Goal: Task Accomplishment & Management: Use online tool/utility

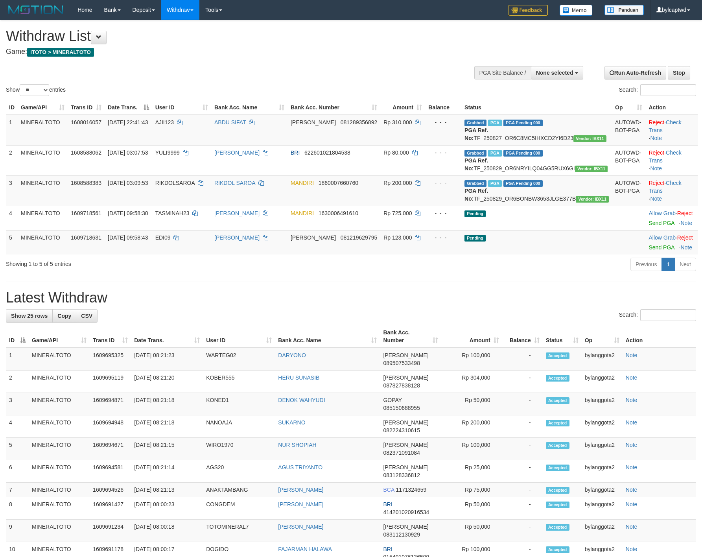
select select
select select "**"
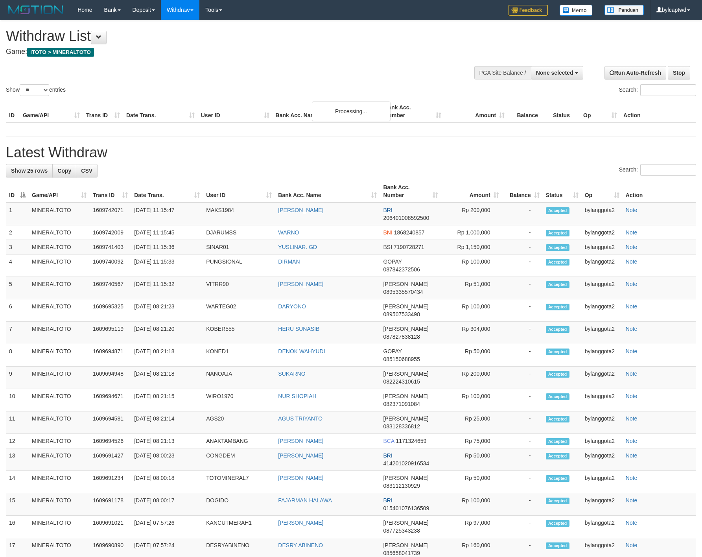
select select
select select "**"
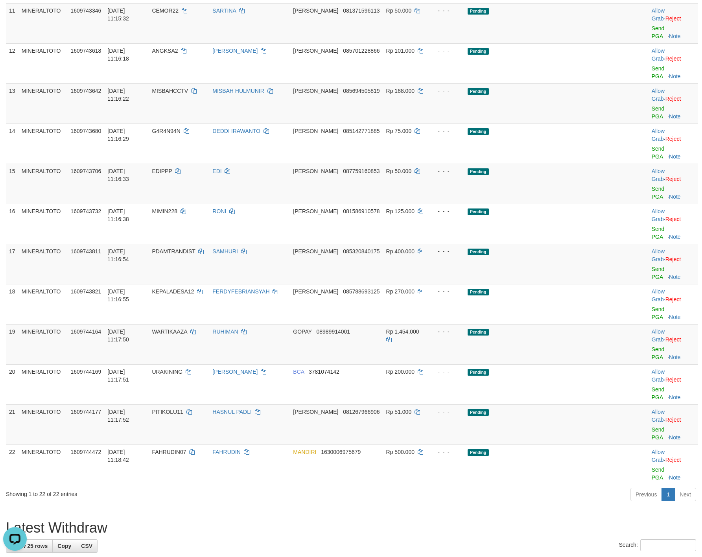
click at [494, 238] on div "**********" at bounding box center [351, 332] width 702 height 1607
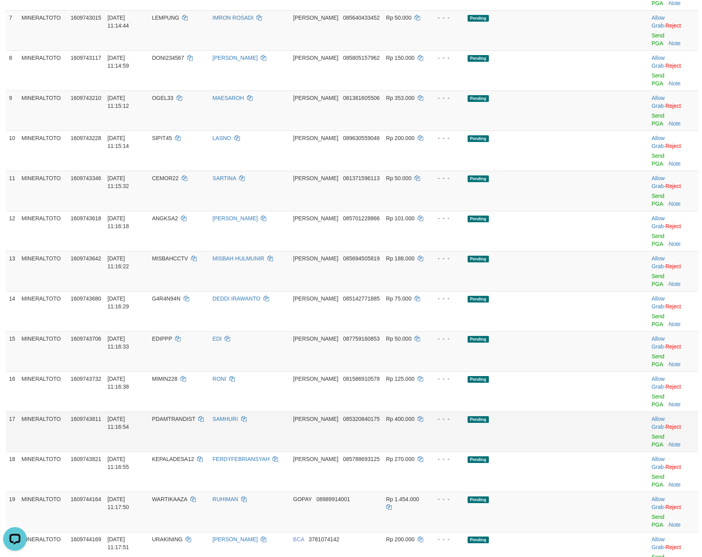
scroll to position [295, 0]
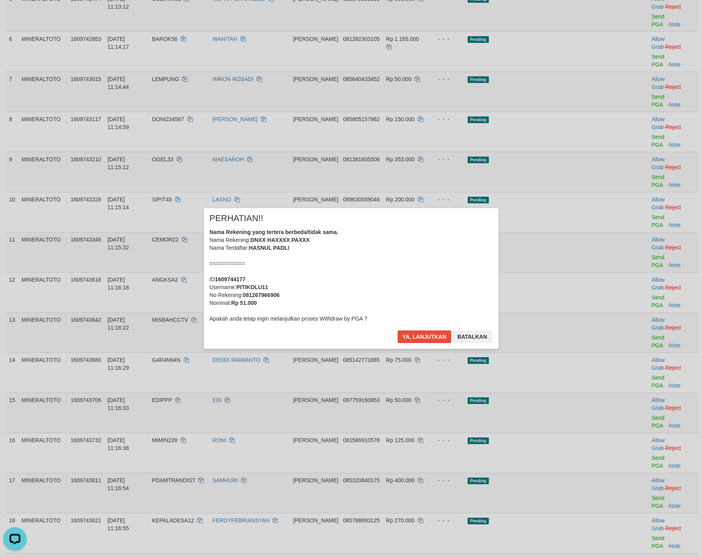
click at [385, 260] on div "Nama Rekening yang tertera berbeda/tidak sama. Nama Rekening: DNXX HAXXXX PAXXX…" at bounding box center [351, 275] width 283 height 94
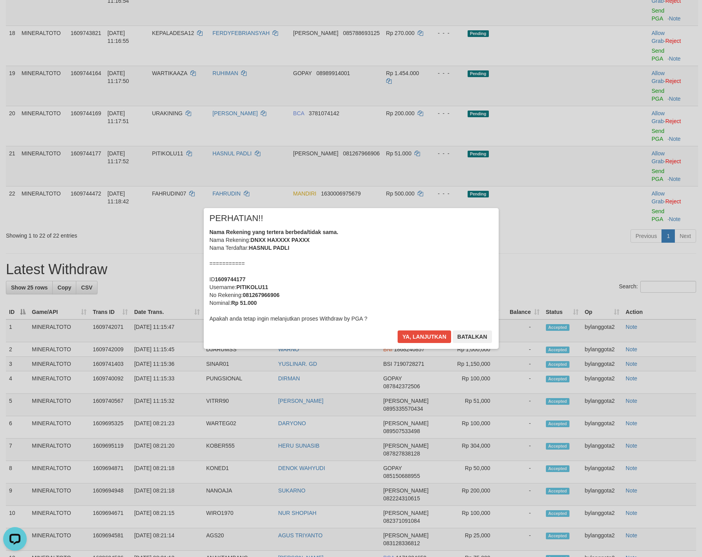
click at [399, 255] on div "Nama Rekening yang tertera berbeda/tidak sama. Nama Rekening: DNXX HAXXXX PAXXX…" at bounding box center [351, 275] width 283 height 94
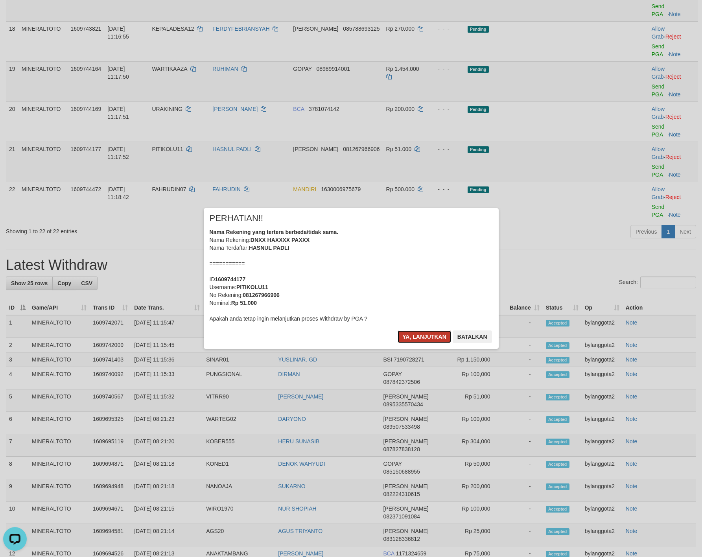
click at [412, 339] on button "Ya, lanjutkan" at bounding box center [424, 336] width 53 height 13
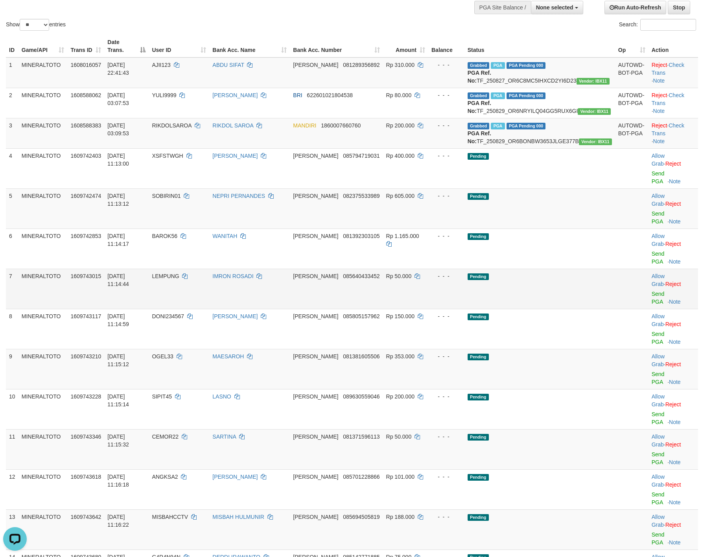
scroll to position [164, 0]
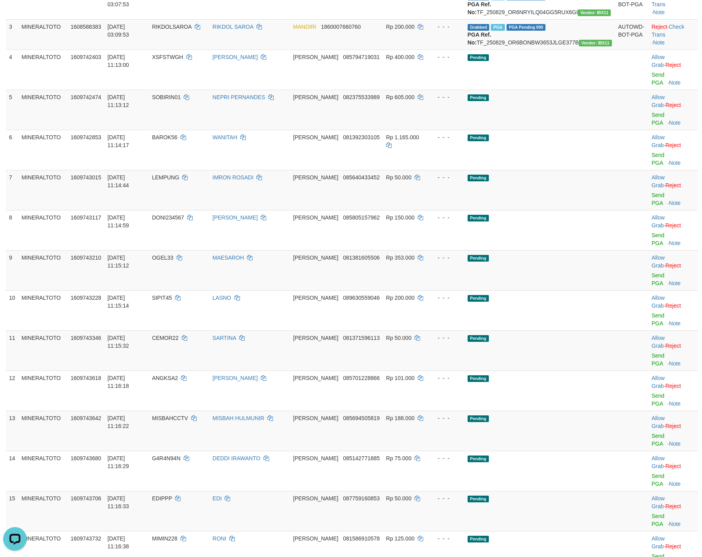
drag, startPoint x: 648, startPoint y: 425, endPoint x: 649, endPoint y: 405, distance: 19.7
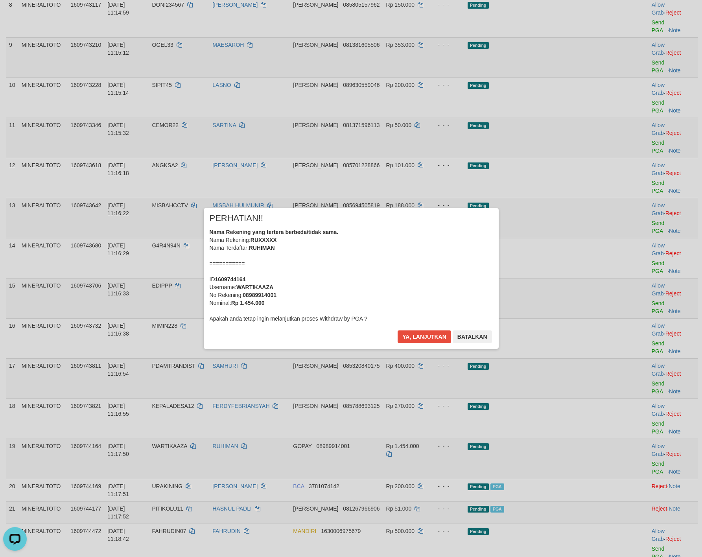
scroll to position [248, 0]
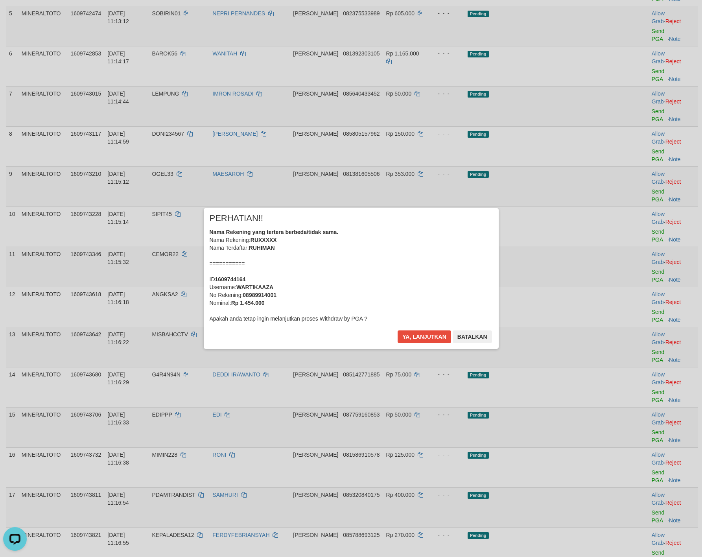
click at [440, 286] on div "Nama Rekening yang tertera berbeda/tidak sama. Nama Rekening: RUXXXXX Nama Terd…" at bounding box center [351, 275] width 283 height 94
click at [398, 330] on button "Ya, lanjutkan" at bounding box center [424, 336] width 53 height 13
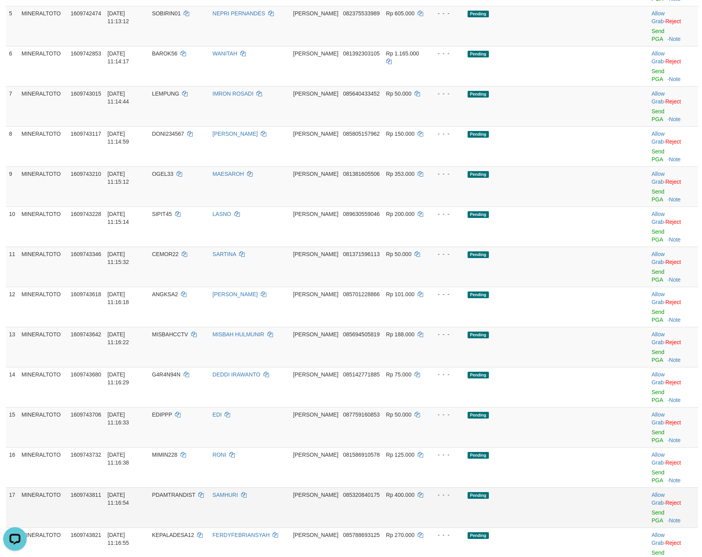
scroll to position [238, 0]
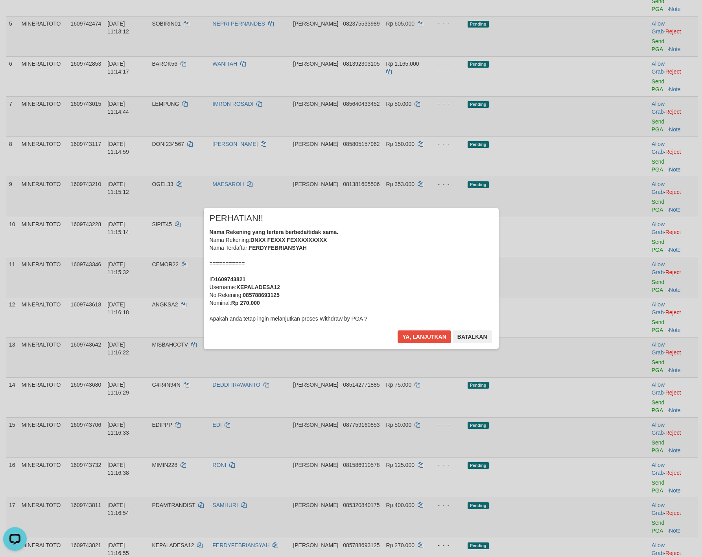
click at [459, 247] on div "Nama Rekening yang tertera berbeda/tidak sama. Nama Rekening: DNXX FEXXX FEXXXX…" at bounding box center [351, 275] width 283 height 94
click at [398, 330] on button "Ya, lanjutkan" at bounding box center [424, 336] width 53 height 13
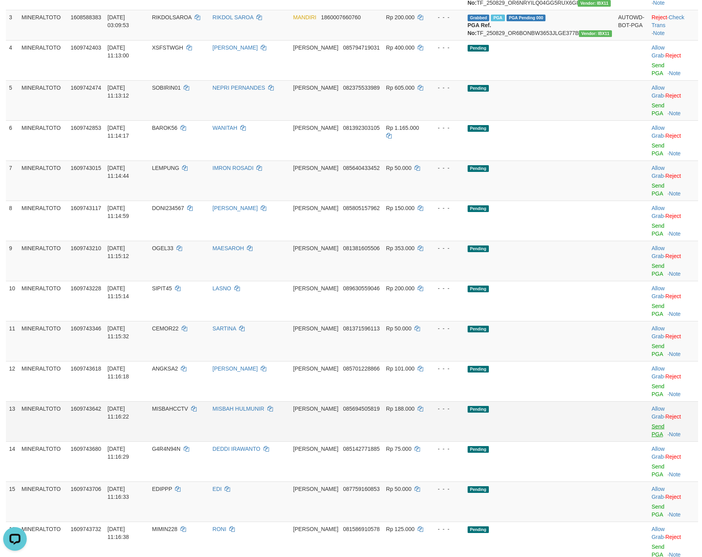
scroll to position [130, 0]
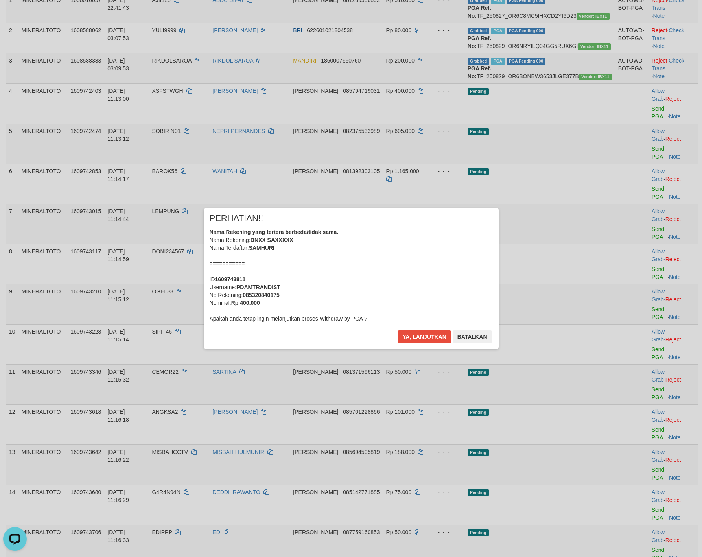
drag, startPoint x: 651, startPoint y: 392, endPoint x: 654, endPoint y: 383, distance: 8.6
click at [654, 383] on div "× PERHATIAN!! Nama Rekening yang tertera berbeda/tidak sama. Nama Rekening: DNX…" at bounding box center [351, 278] width 702 height 557
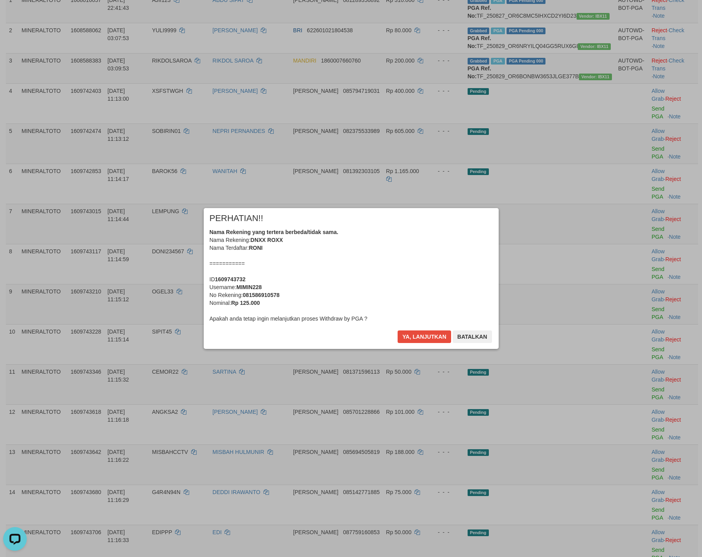
click at [390, 245] on div "Nama Rekening yang tertera berbeda/tidak sama. Nama Rekening: DNXX ROXX Nama Te…" at bounding box center [351, 275] width 283 height 94
click at [398, 330] on button "Ya, lanjutkan" at bounding box center [424, 336] width 53 height 13
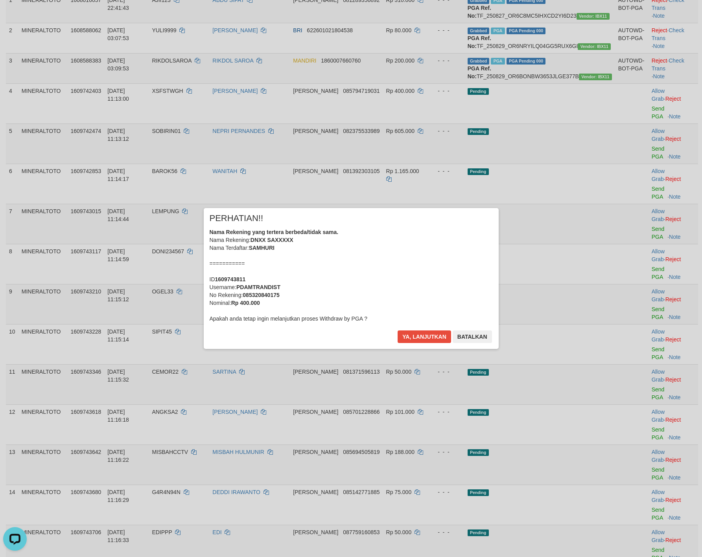
click at [431, 268] on div "Nama Rekening yang tertera berbeda/tidak sama. Nama Rekening: DNXX SAXXXXX Nama…" at bounding box center [351, 275] width 283 height 94
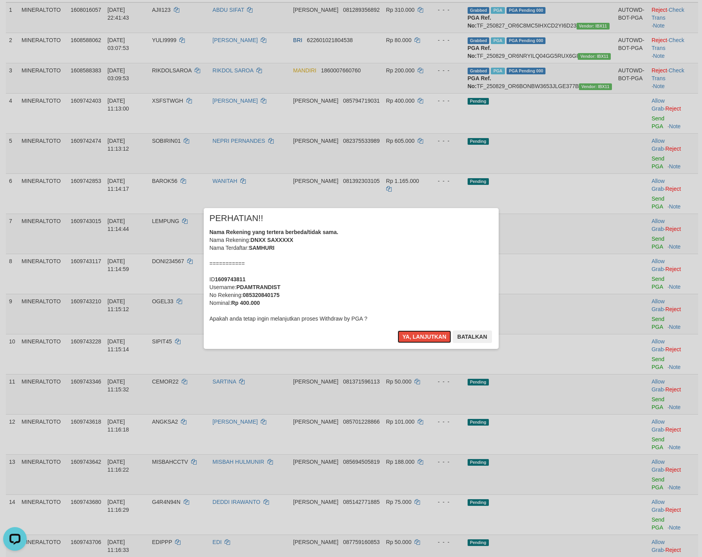
click at [398, 330] on button "Ya, lanjutkan" at bounding box center [424, 336] width 53 height 13
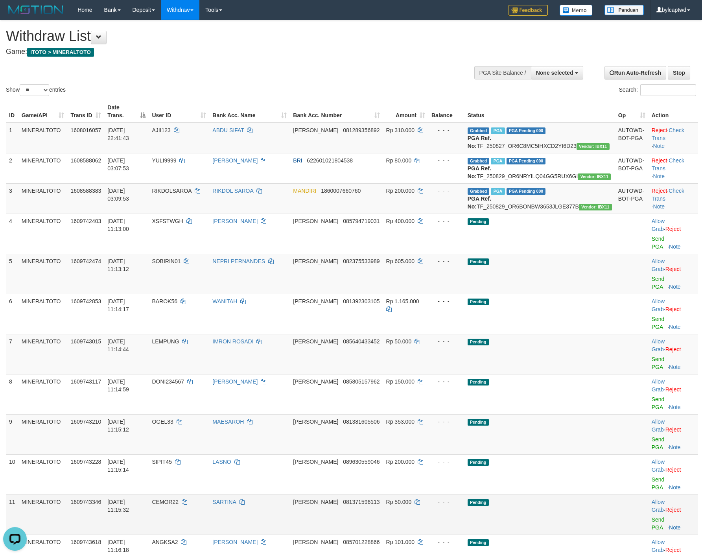
scroll to position [98, 0]
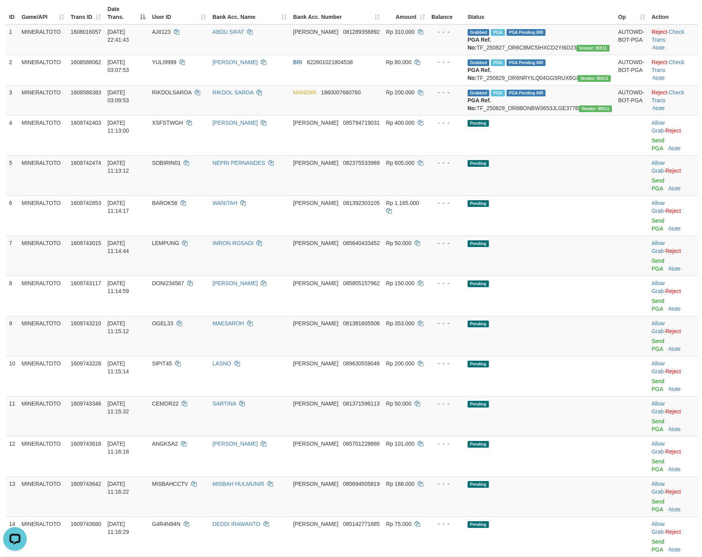
click at [652, 538] on link "Send PGA" at bounding box center [658, 545] width 13 height 14
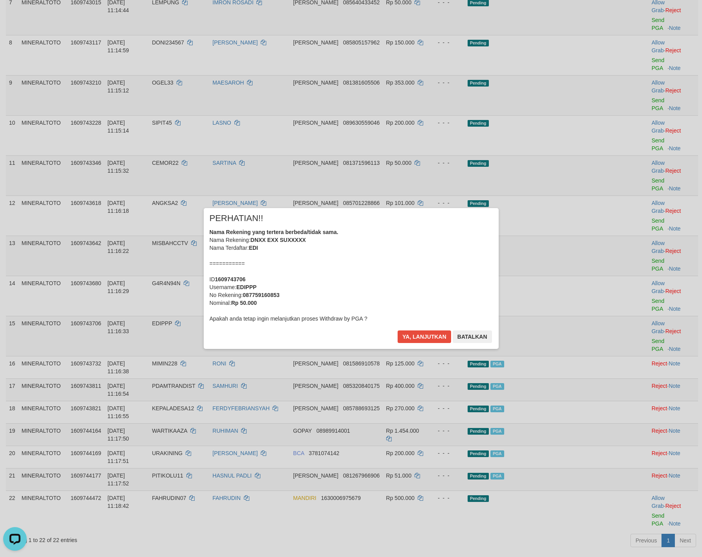
scroll to position [192, 0]
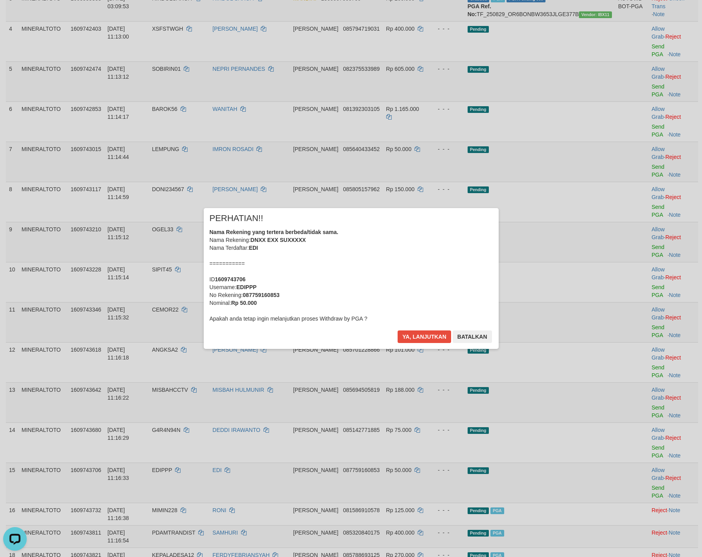
click at [396, 268] on div "Nama Rekening yang tertera berbeda/tidak sama. Nama Rekening: DNXX EXX SUXXXXX …" at bounding box center [351, 275] width 283 height 94
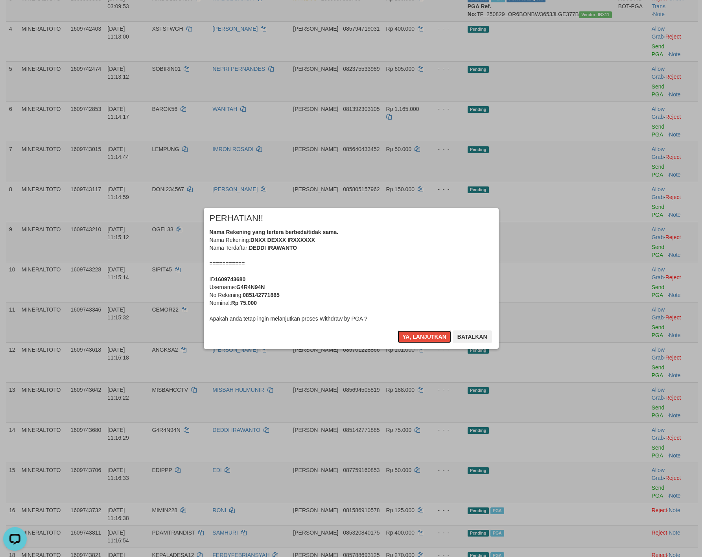
click at [398, 330] on button "Ya, lanjutkan" at bounding box center [424, 336] width 53 height 13
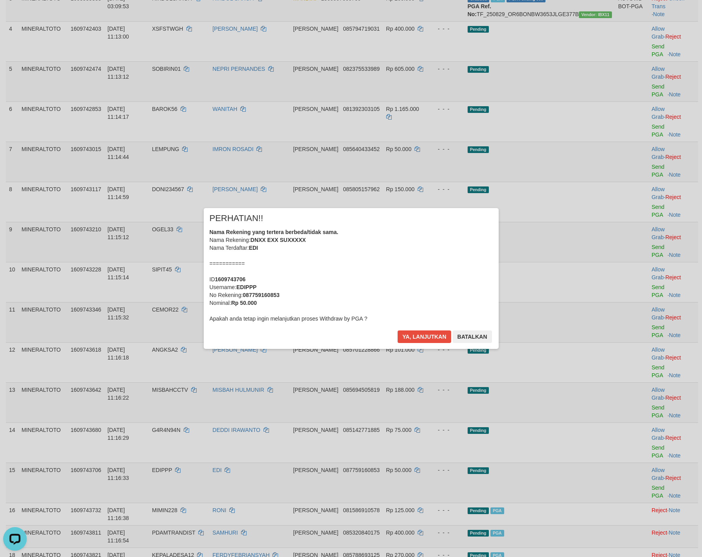
click at [394, 265] on div "Nama Rekening yang tertera berbeda/tidak sama. Nama Rekening: DNXX EXX SUXXXXX …" at bounding box center [351, 275] width 283 height 94
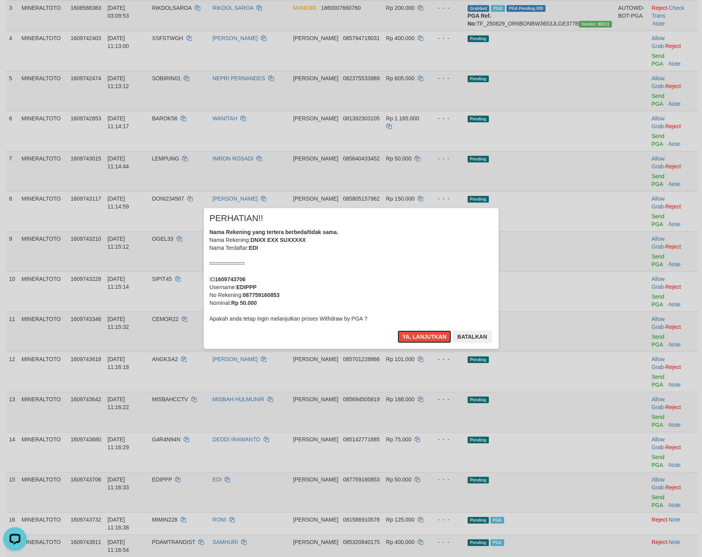
click at [398, 330] on button "Ya, lanjutkan" at bounding box center [424, 336] width 53 height 13
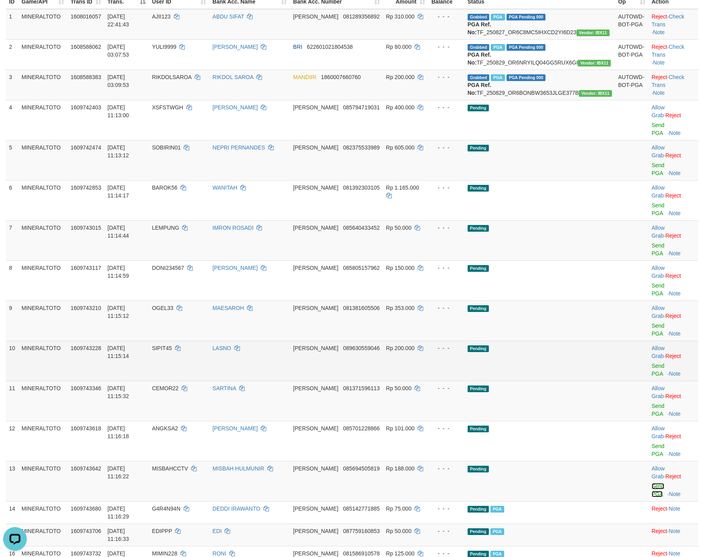
scroll to position [75, 0]
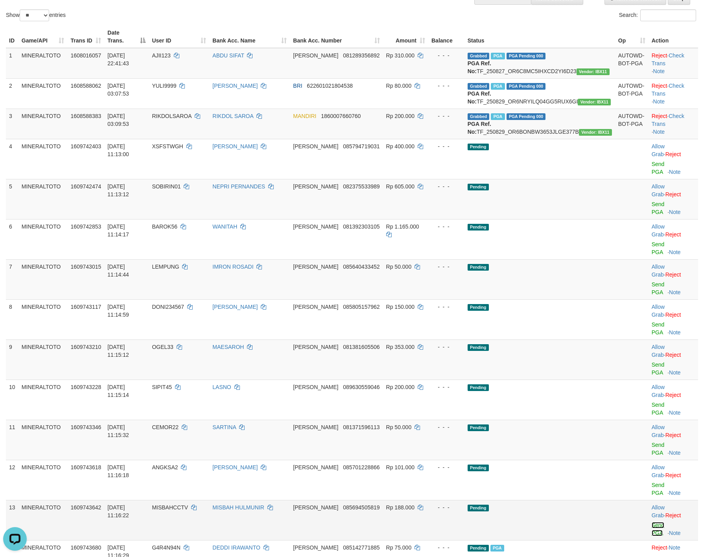
click at [654, 522] on link "Send PGA" at bounding box center [658, 529] width 13 height 14
click at [654, 482] on link "Send PGA" at bounding box center [658, 489] width 13 height 14
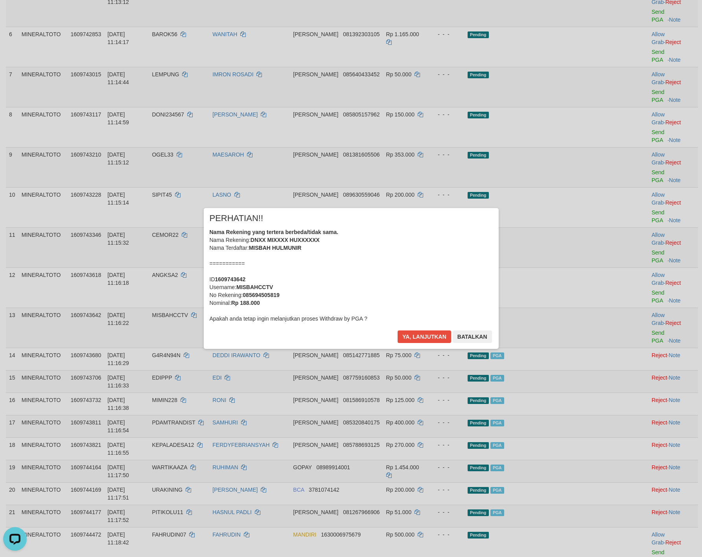
scroll to position [71, 0]
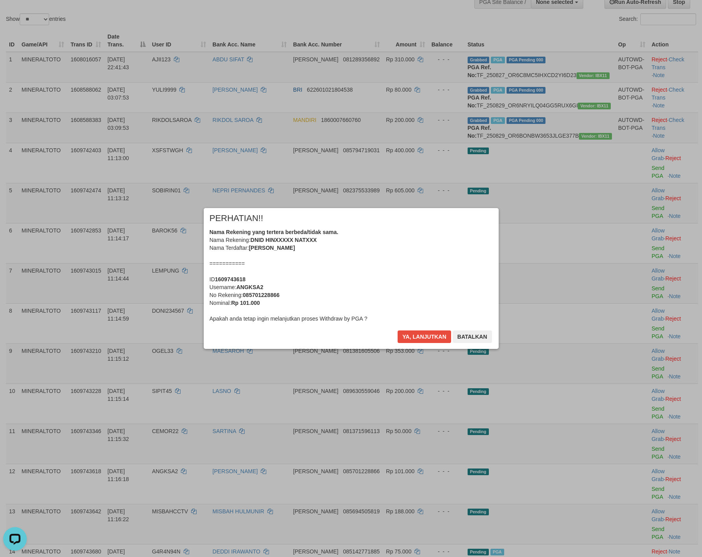
click at [352, 262] on div "Nama Rekening yang tertera berbeda/tidak sama. Nama Rekening: DNID HINXXXXX NAT…" at bounding box center [351, 275] width 283 height 94
click at [374, 255] on div "Nama Rekening yang tertera berbeda/tidak sama. Nama Rekening: DNID HINXXXXX NAT…" at bounding box center [351, 275] width 283 height 94
click at [398, 330] on button "Ya, lanjutkan" at bounding box center [424, 336] width 53 height 13
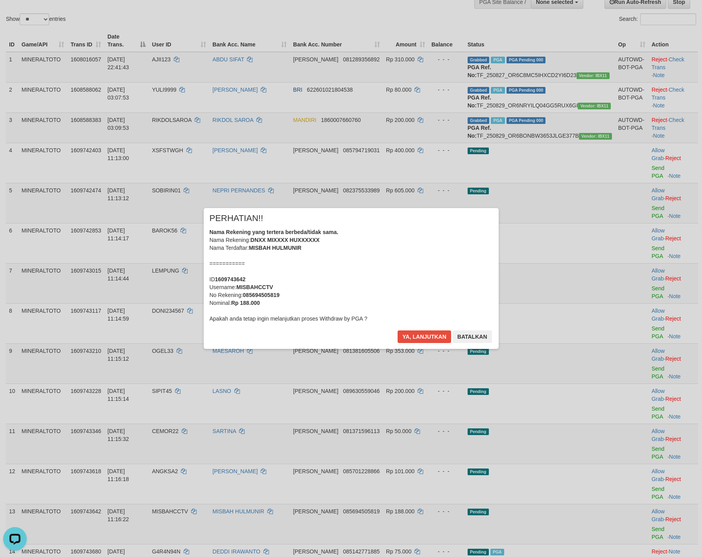
click at [402, 258] on div "Nama Rekening yang tertera berbeda/tidak sama. Nama Rekening: DNXX MIXXXX HUXXX…" at bounding box center [351, 275] width 283 height 94
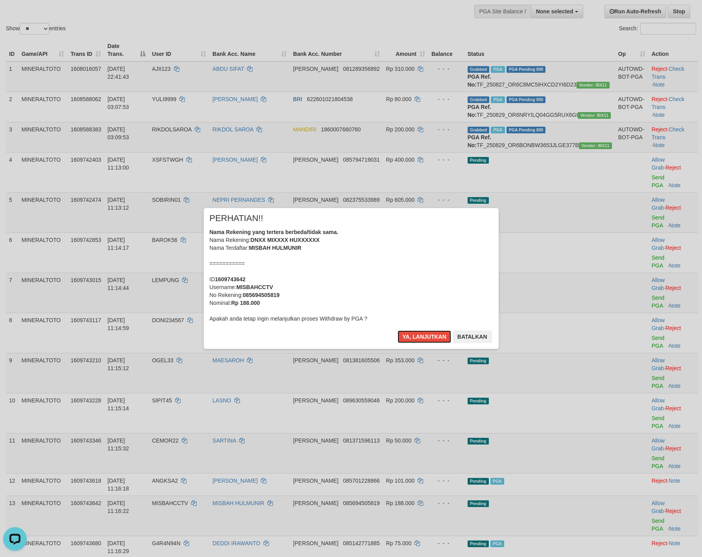
click at [398, 330] on button "Ya, lanjutkan" at bounding box center [424, 336] width 53 height 13
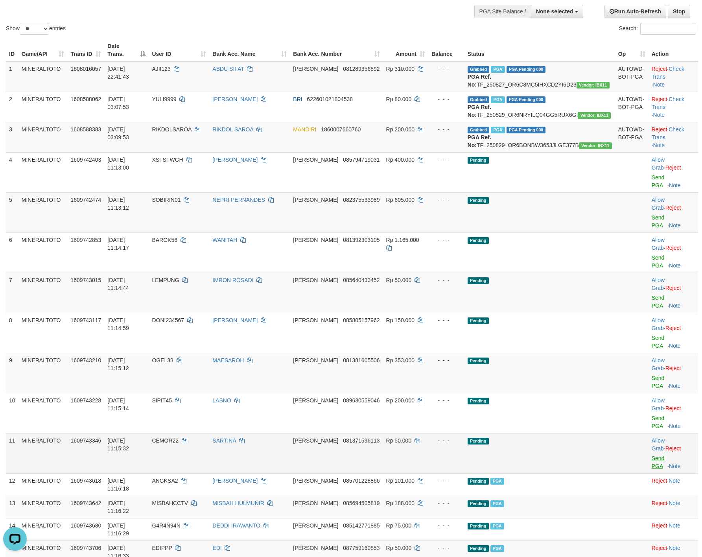
scroll to position [51, 0]
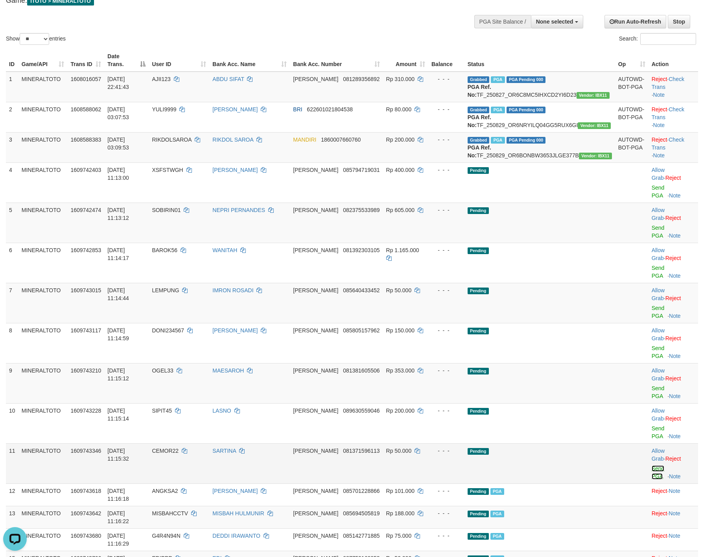
click at [652, 465] on link "Send PGA" at bounding box center [658, 472] width 13 height 14
click at [653, 425] on link "Send PGA" at bounding box center [658, 432] width 13 height 14
click at [652, 382] on div at bounding box center [673, 383] width 43 height 2
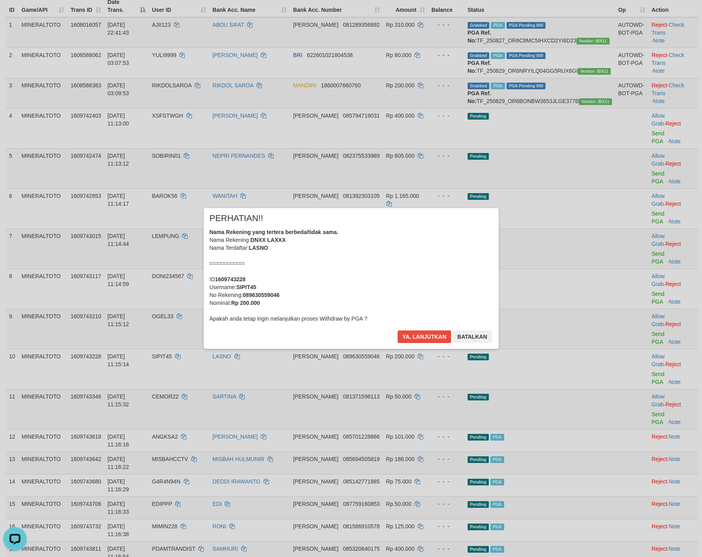
scroll to position [47, 0]
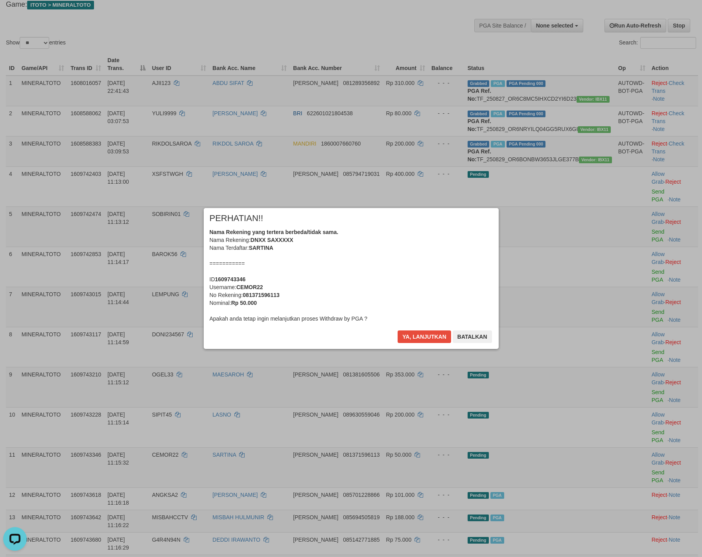
click at [421, 265] on div "Nama Rekening yang tertera berbeda/tidak sama. Nama Rekening: DNXX SAXXXXX Nama…" at bounding box center [351, 275] width 283 height 94
click at [398, 330] on button "Ya, lanjutkan" at bounding box center [424, 336] width 53 height 13
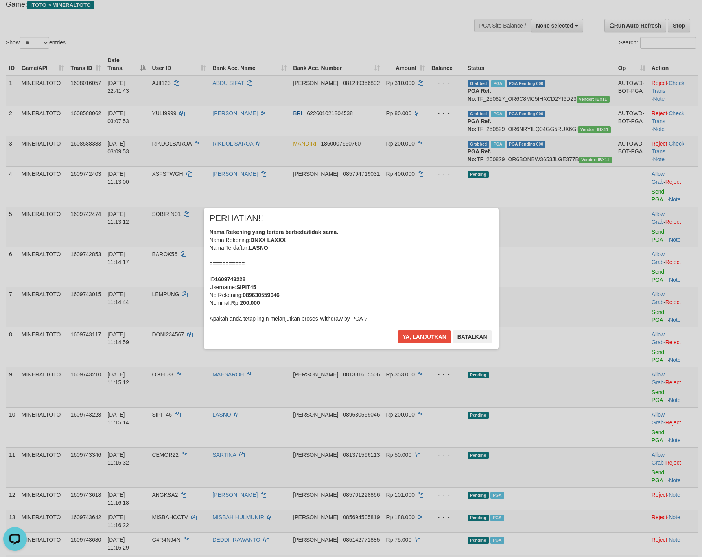
click at [437, 277] on div "Nama Rekening yang tertera berbeda/tidak sama. Nama Rekening: DNXX LAXXX Nama T…" at bounding box center [351, 275] width 283 height 94
click at [398, 330] on button "Ya, lanjutkan" at bounding box center [424, 336] width 53 height 13
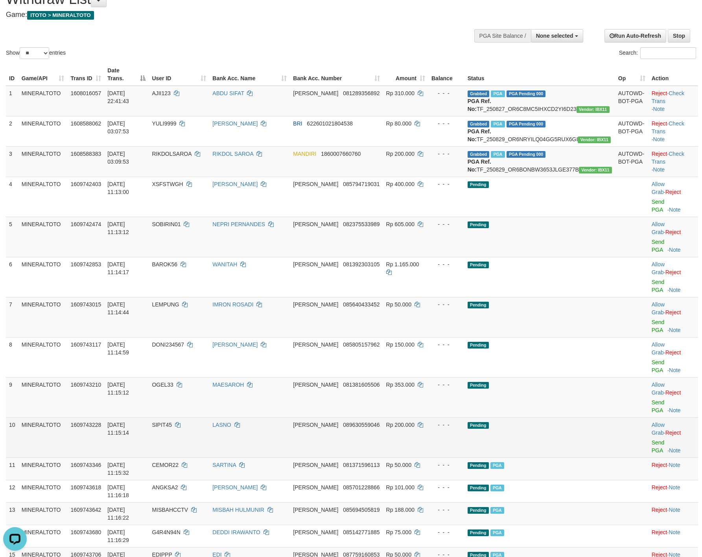
scroll to position [28, 0]
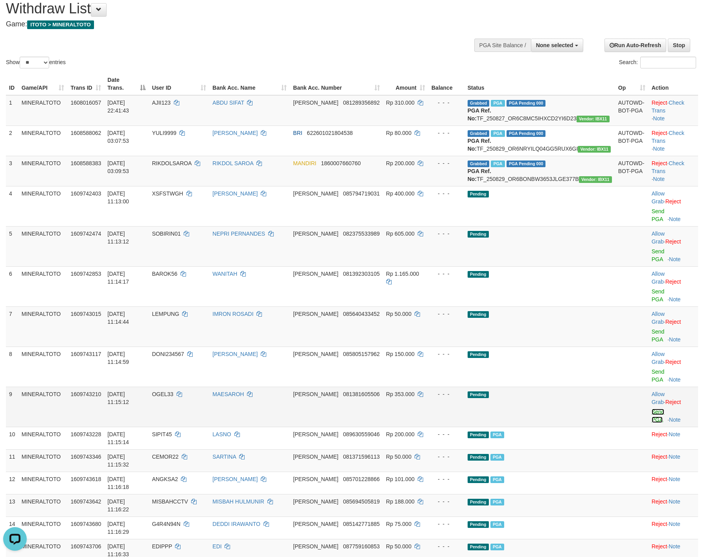
click at [652, 409] on link "Send PGA" at bounding box center [658, 416] width 13 height 14
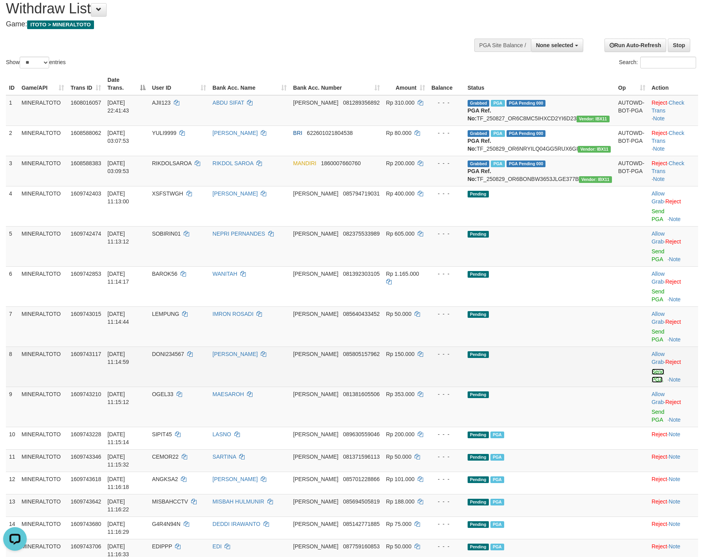
click at [652, 369] on link "Send PGA" at bounding box center [658, 376] width 13 height 14
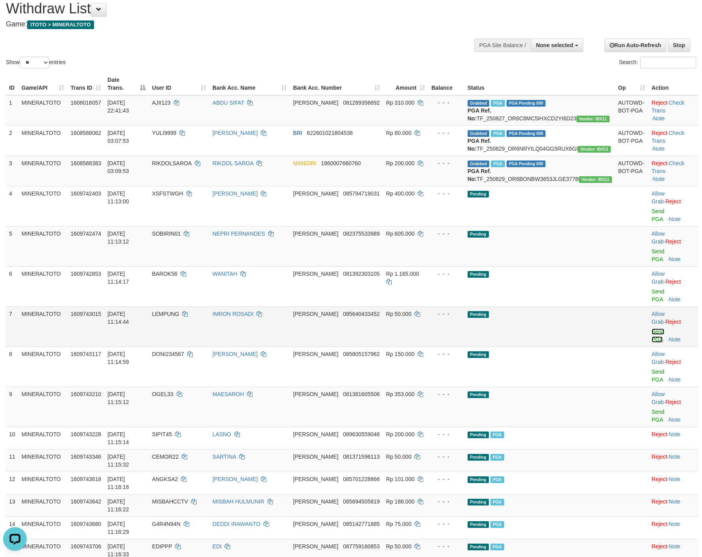
click at [653, 328] on link "Send PGA" at bounding box center [658, 335] width 13 height 14
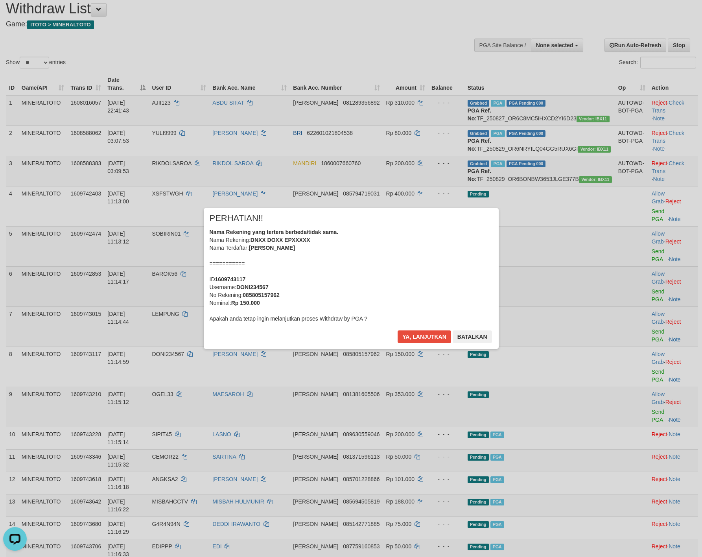
click at [651, 267] on div "× PERHATIAN!! Nama Rekening yang tertera berbeda/tidak sama. Nama Rekening: DNX…" at bounding box center [351, 278] width 702 height 172
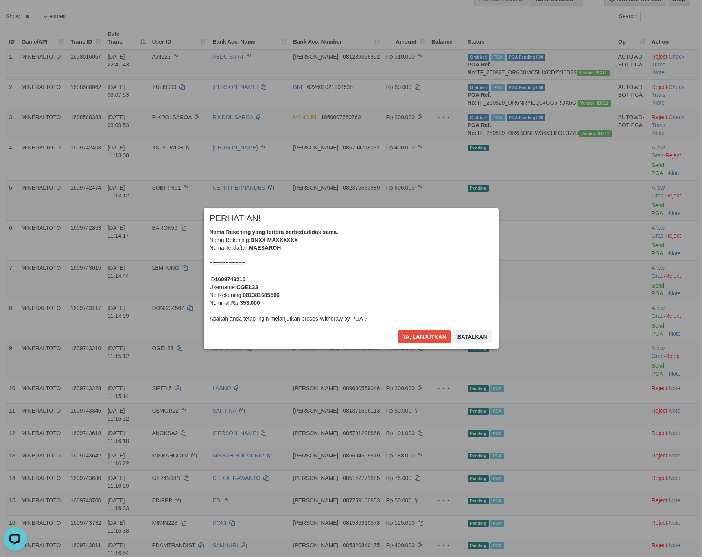
scroll to position [24, 0]
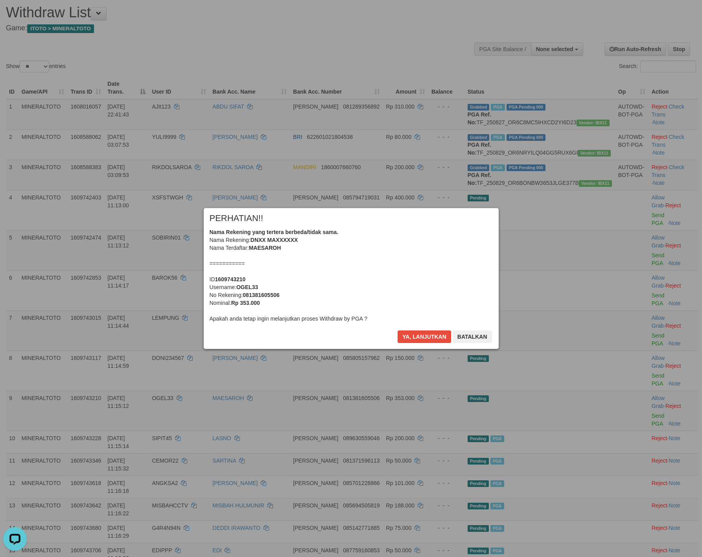
click at [321, 254] on div "Nama Rekening yang tertera berbeda/tidak sama. Nama Rekening: DNXX MAXXXXXX Nam…" at bounding box center [351, 275] width 283 height 94
click at [398, 330] on button "Ya, lanjutkan" at bounding box center [424, 336] width 53 height 13
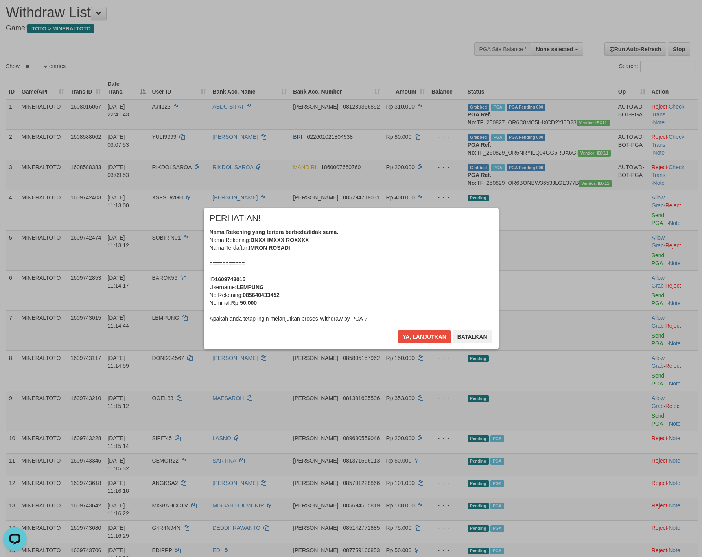
click at [395, 267] on div "Nama Rekening yang tertera berbeda/tidak sama. Nama Rekening: DNXX IMXXX ROXXXX…" at bounding box center [351, 275] width 283 height 94
click at [398, 330] on button "Ya, lanjutkan" at bounding box center [424, 336] width 53 height 13
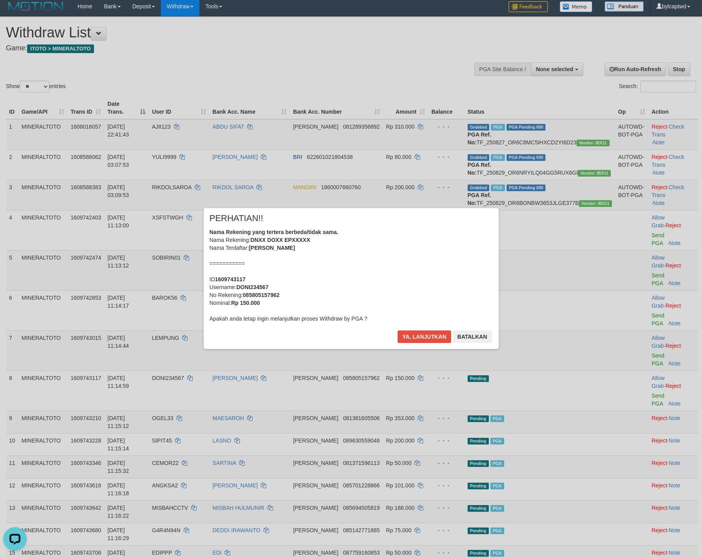
click at [415, 268] on div "Nama Rekening yang tertera berbeda/tidak sama. Nama Rekening: DNXX DOXX EPXXXXX…" at bounding box center [351, 275] width 283 height 94
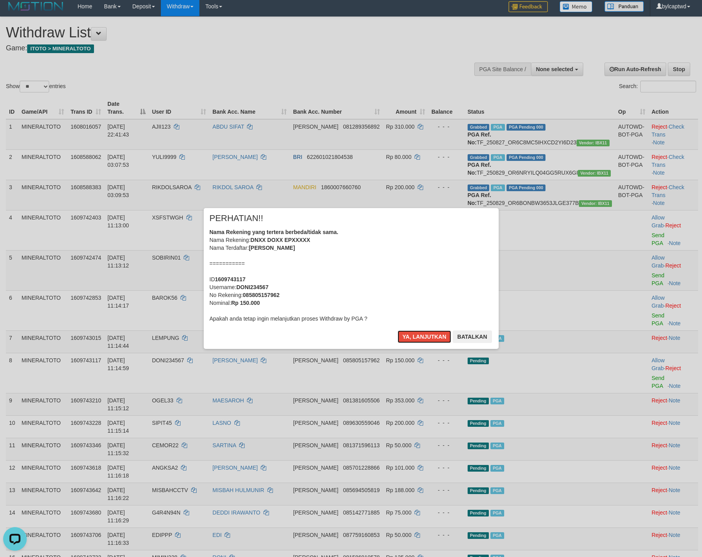
click at [398, 330] on button "Ya, lanjutkan" at bounding box center [424, 336] width 53 height 13
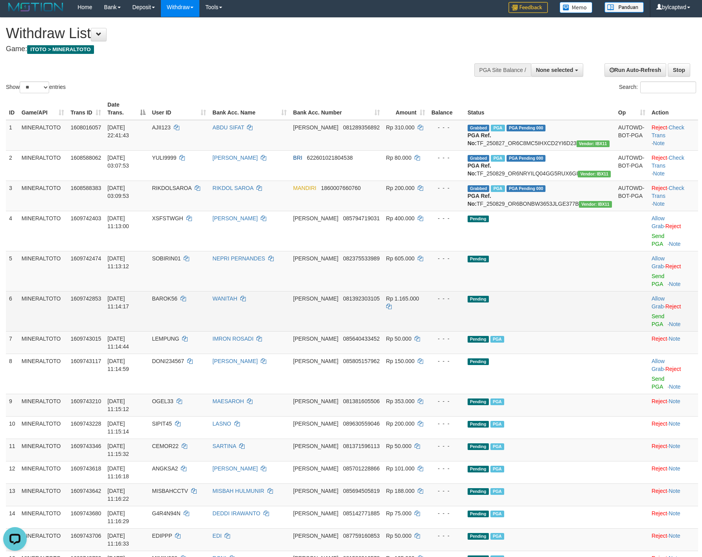
scroll to position [0, 0]
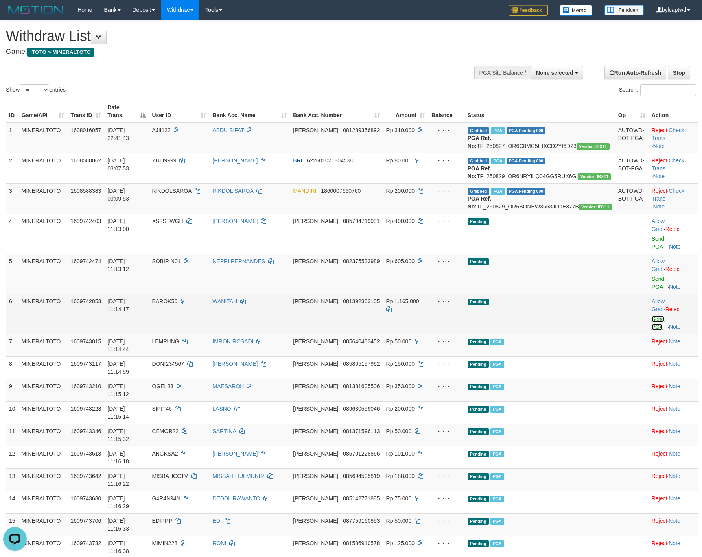
click at [652, 316] on link "Send PGA" at bounding box center [658, 323] width 13 height 14
click at [652, 276] on link "Send PGA" at bounding box center [658, 283] width 13 height 14
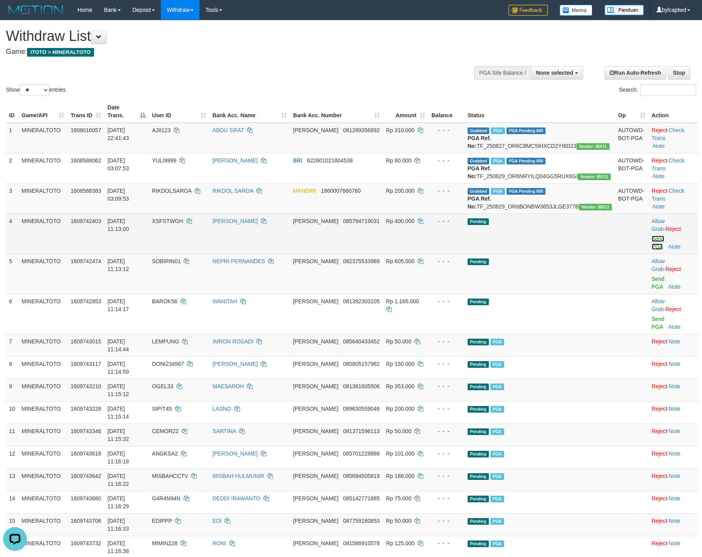
click at [653, 245] on link "Send PGA" at bounding box center [658, 243] width 13 height 14
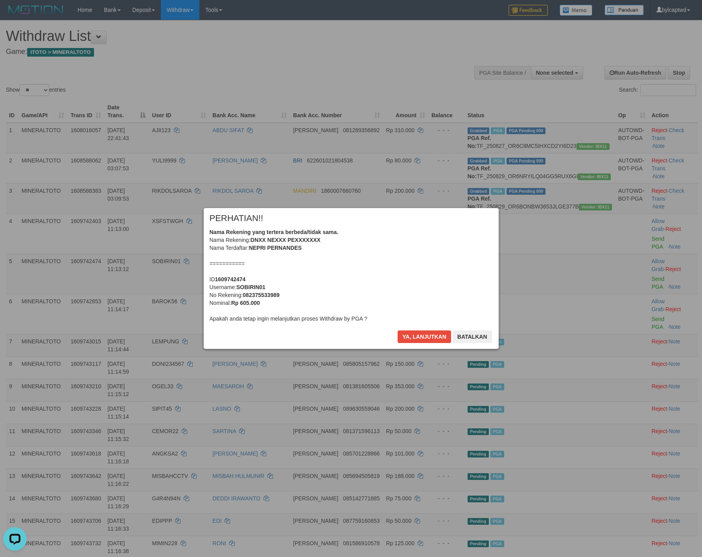
click at [378, 273] on div "Nama Rekening yang tertera berbeda/tidak sama. Nama Rekening: DNXX NEXXX PEXXXX…" at bounding box center [351, 275] width 283 height 94
click at [398, 330] on button "Ya, lanjutkan" at bounding box center [424, 336] width 53 height 13
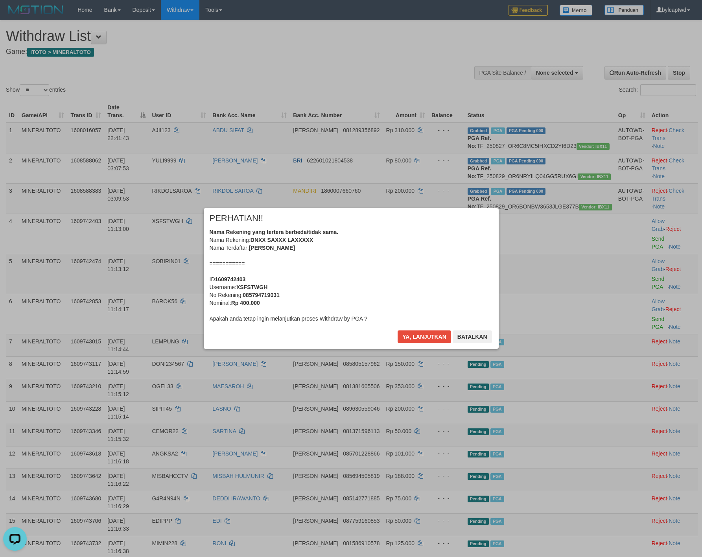
click at [399, 267] on div "Nama Rekening yang tertera berbeda/tidak sama. Nama Rekening: DNXX SAXXX LAXXXX…" at bounding box center [351, 275] width 283 height 94
click at [398, 330] on button "Ya, lanjutkan" at bounding box center [424, 336] width 53 height 13
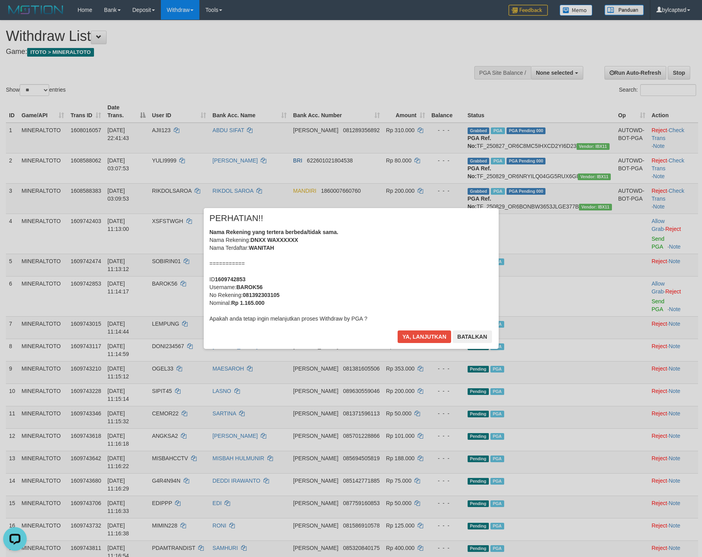
click at [404, 264] on div "Nama Rekening yang tertera berbeda/tidak sama. Nama Rekening: DNXX WAXXXXXX Nam…" at bounding box center [351, 275] width 283 height 94
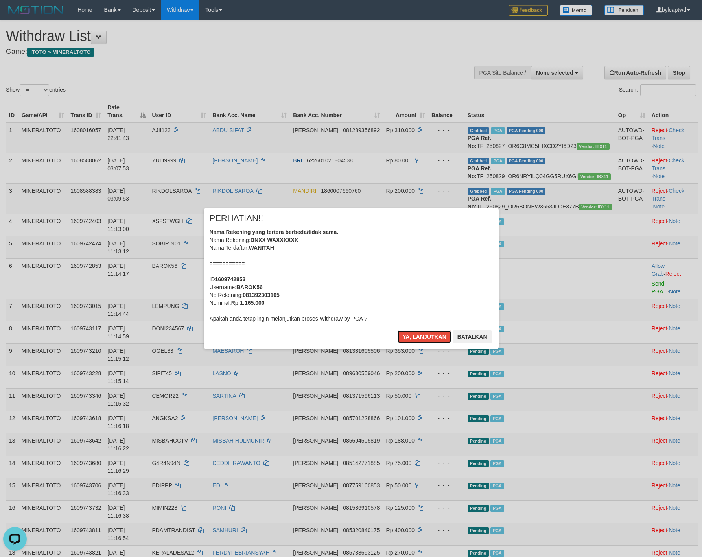
click at [398, 330] on button "Ya, lanjutkan" at bounding box center [424, 336] width 53 height 13
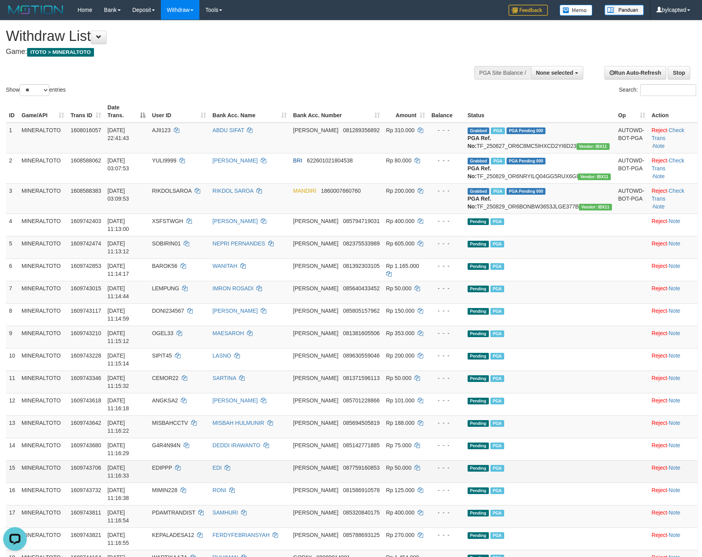
click at [290, 460] on td "EDI" at bounding box center [249, 471] width 81 height 22
click at [264, 90] on div "Show ** ** ** *** entries" at bounding box center [175, 91] width 339 height 14
click at [292, 64] on div "Show ** ** ** *** entries Search:" at bounding box center [351, 58] width 702 height 77
click at [280, 415] on td "MISBAH HULMUNIR" at bounding box center [249, 426] width 81 height 22
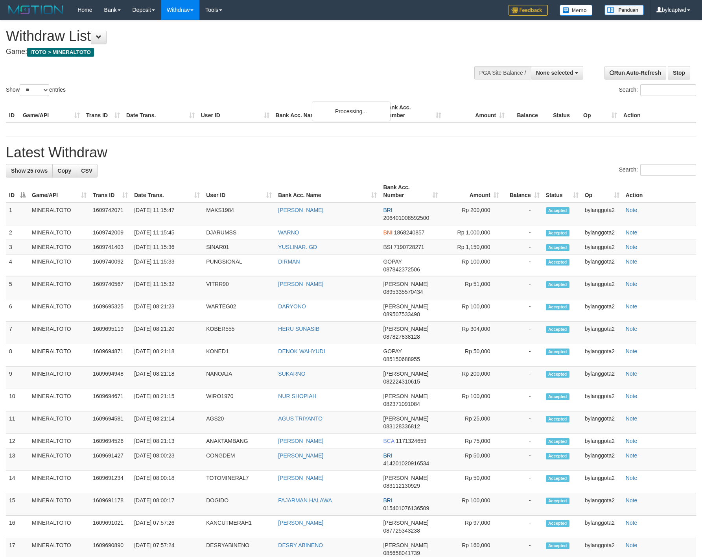
select select
select select "**"
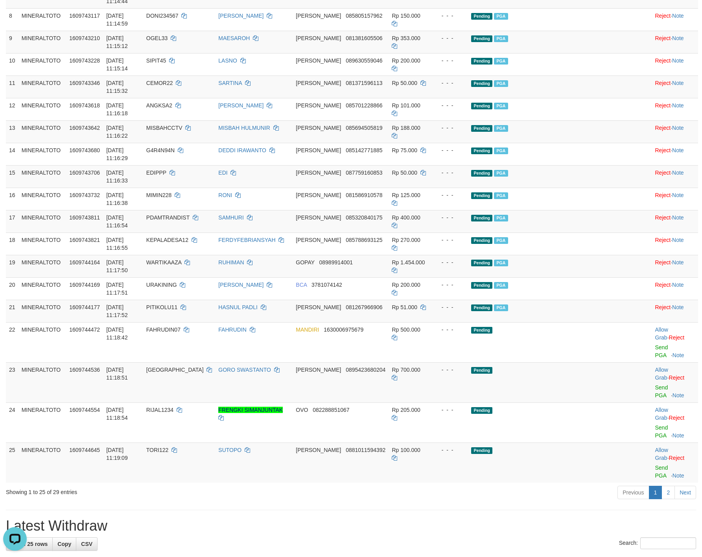
click at [333, 518] on h1 "Latest Withdraw" at bounding box center [351, 526] width 690 height 16
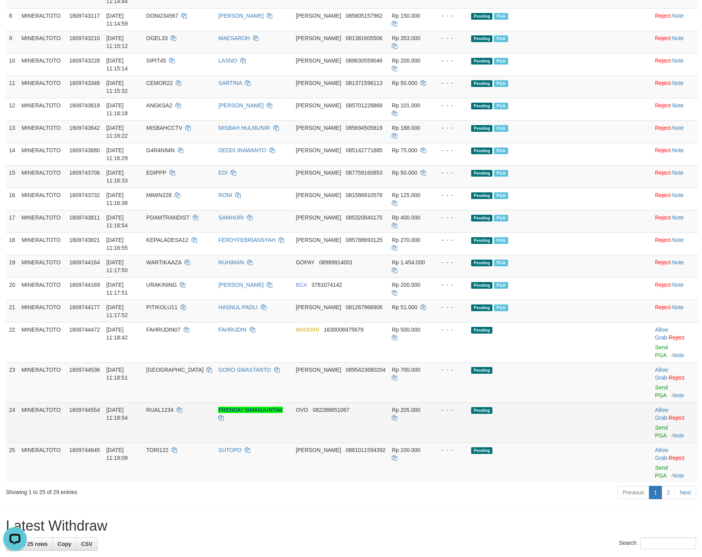
click at [655, 422] on div at bounding box center [675, 423] width 40 height 2
click at [655, 424] on link "Send PGA" at bounding box center [661, 431] width 13 height 14
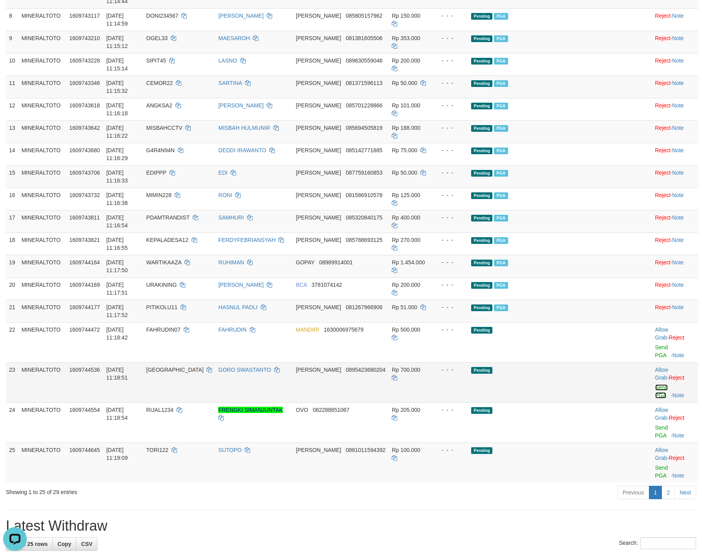
click at [655, 384] on link "Send PGA" at bounding box center [661, 391] width 13 height 14
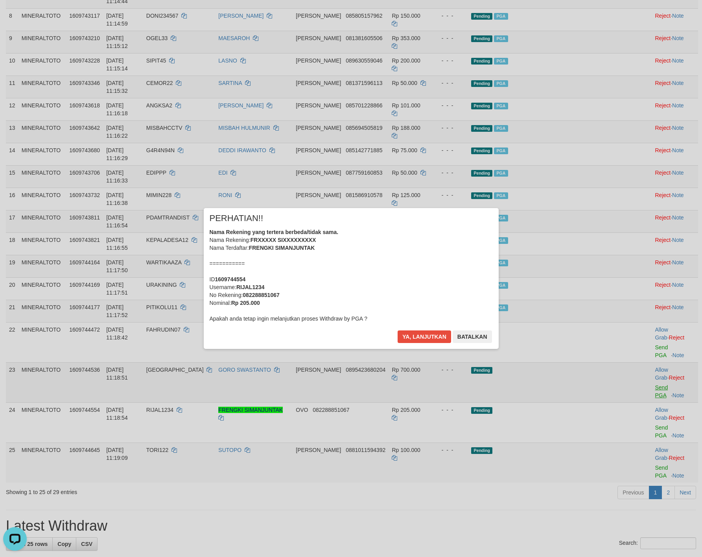
click at [652, 211] on div "× PERHATIAN!! Nama Rekening yang tertera berbeda/tidak sama. Nama Rekening: FRX…" at bounding box center [351, 278] width 702 height 172
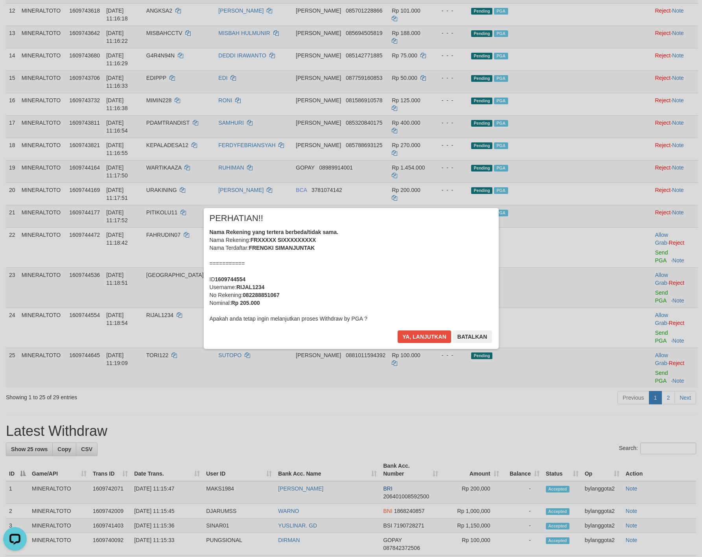
scroll to position [257, 0]
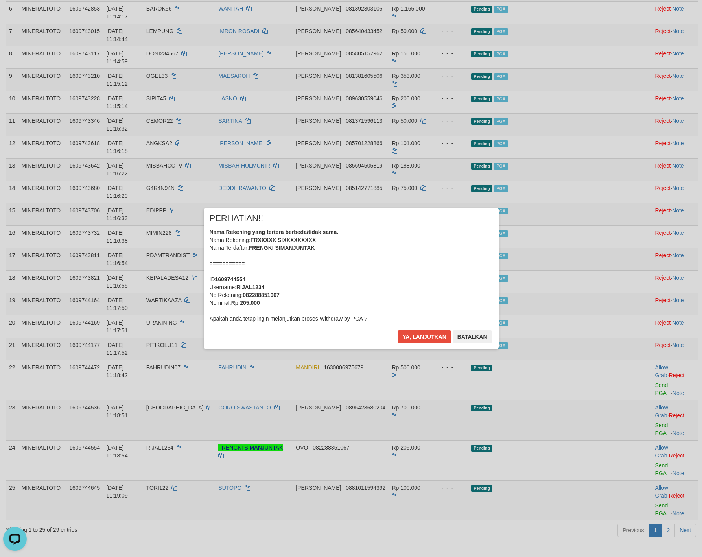
click at [391, 238] on div "Nama Rekening yang tertera berbeda/tidak sama. Nama Rekening: FRXXXXX SIXXXXXXX…" at bounding box center [351, 275] width 283 height 94
click at [398, 330] on button "Ya, lanjutkan" at bounding box center [424, 336] width 53 height 13
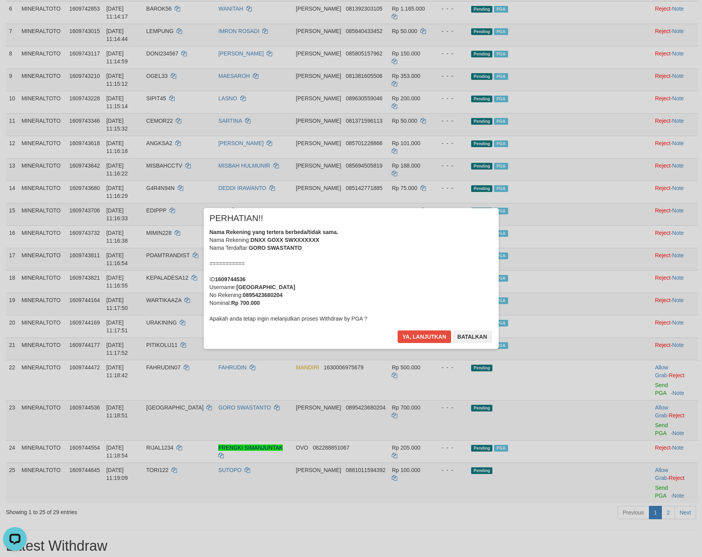
click at [386, 271] on div "Nama Rekening yang tertera berbeda/tidak sama. Nama Rekening: DNXX GOXX SWXXXXX…" at bounding box center [351, 275] width 283 height 94
click at [398, 330] on button "Ya, lanjutkan" at bounding box center [424, 336] width 53 height 13
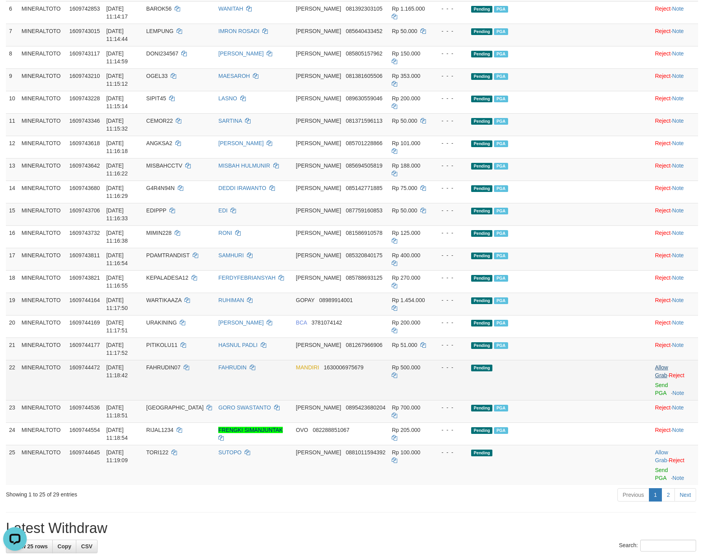
scroll to position [247, 0]
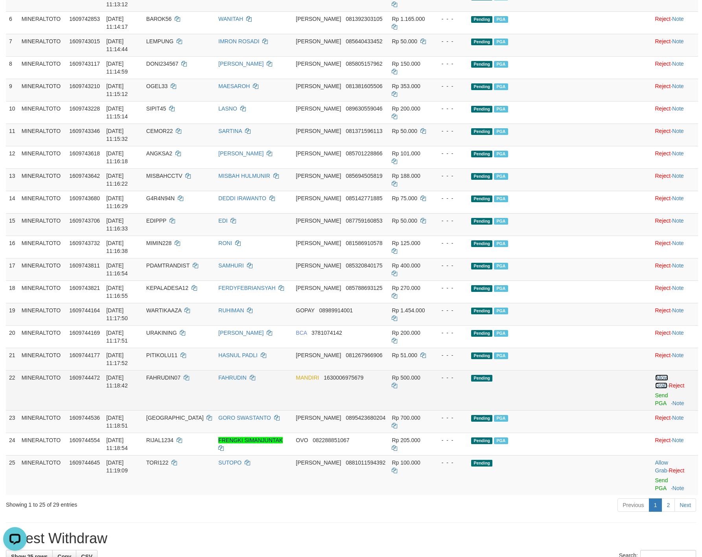
click at [655, 374] on link "Allow Grab" at bounding box center [661, 381] width 13 height 14
click at [655, 392] on link "Send PGA" at bounding box center [661, 399] width 13 height 14
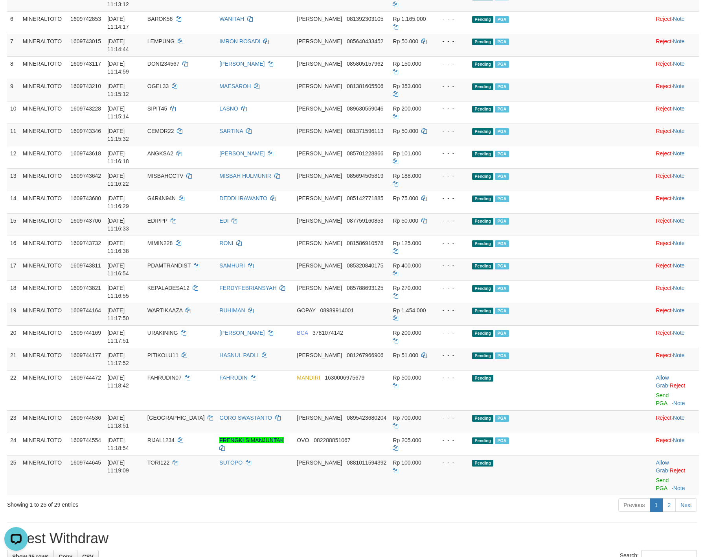
scroll to position [238, 0]
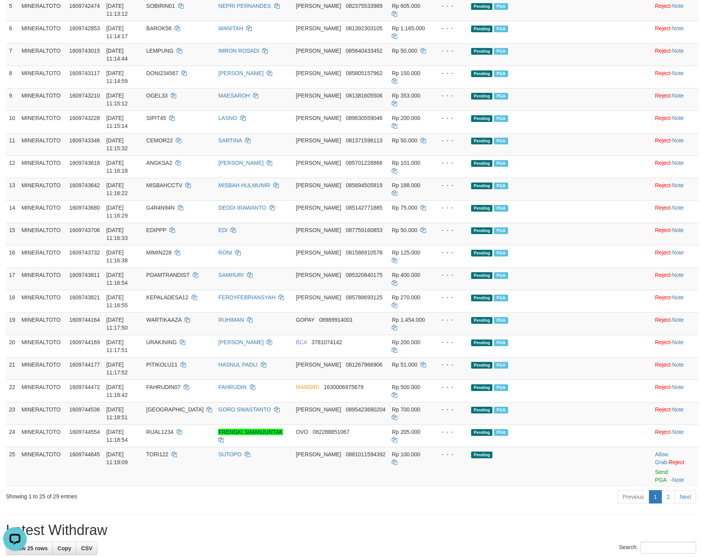
click at [295, 353] on div "**********" at bounding box center [351, 460] width 702 height 1355
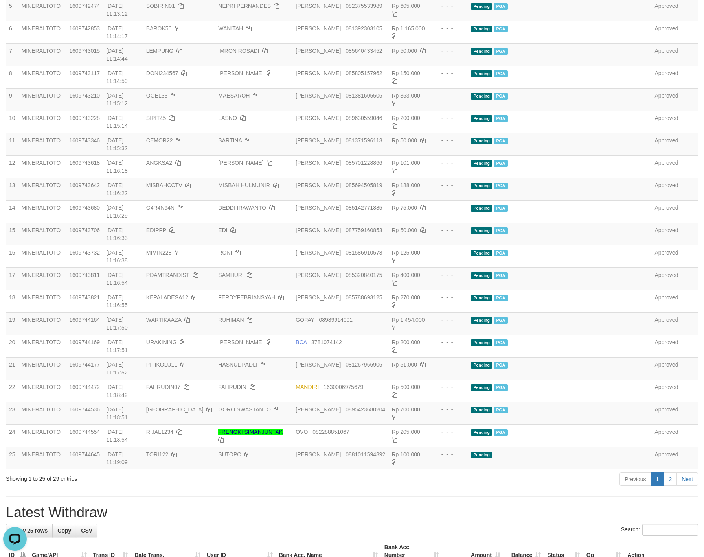
click at [407, 540] on th "Bank Acc. Number" at bounding box center [412, 551] width 61 height 22
click at [415, 505] on h1 "Latest Withdraw" at bounding box center [352, 513] width 693 height 16
click at [418, 351] on div "**********" at bounding box center [352, 400] width 704 height 1235
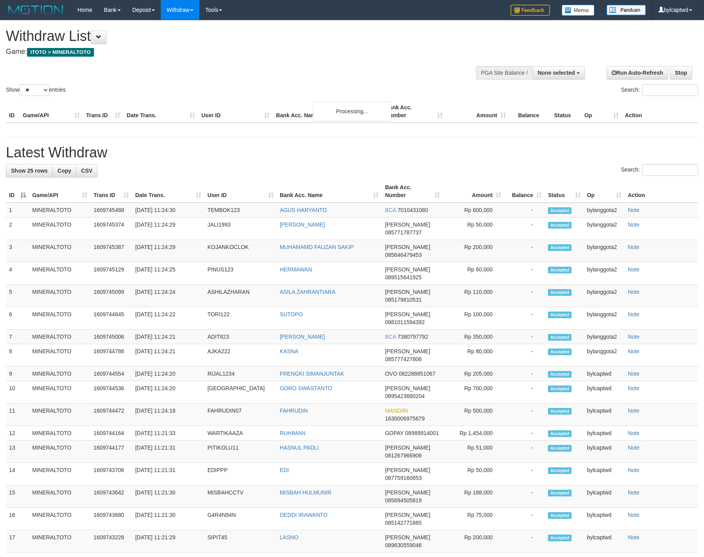
select select
select select "**"
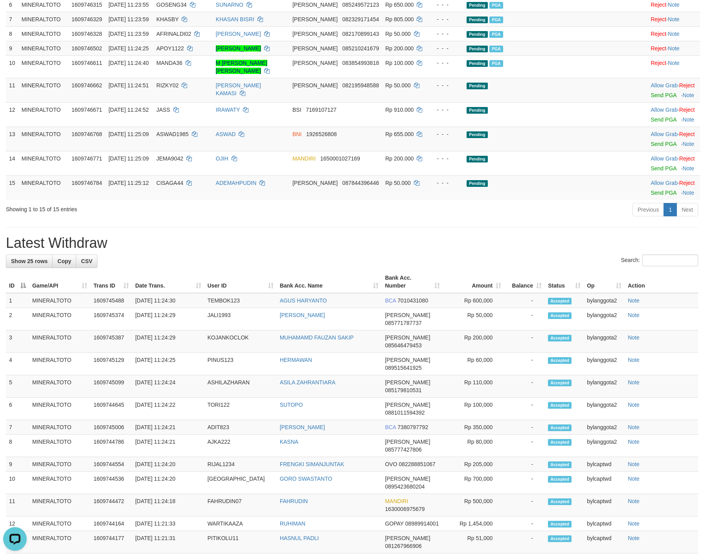
click at [318, 219] on div "Previous 1 Next" at bounding box center [498, 210] width 399 height 17
click at [317, 219] on div "Previous 1 Next" at bounding box center [498, 210] width 399 height 17
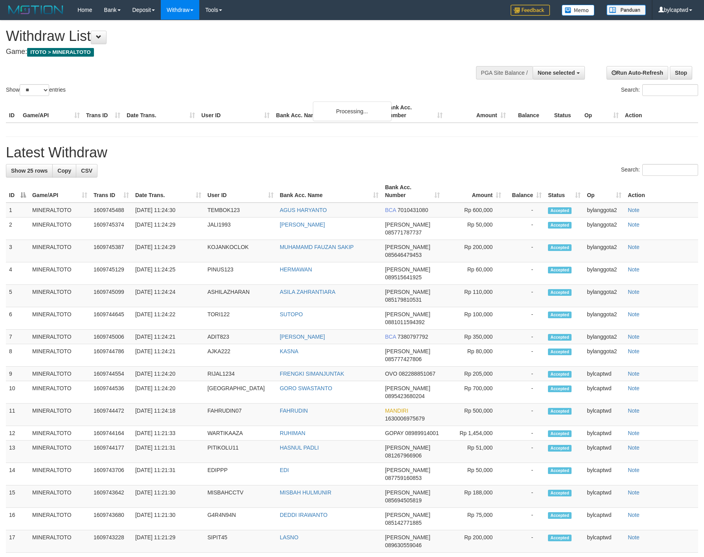
select select
select select "**"
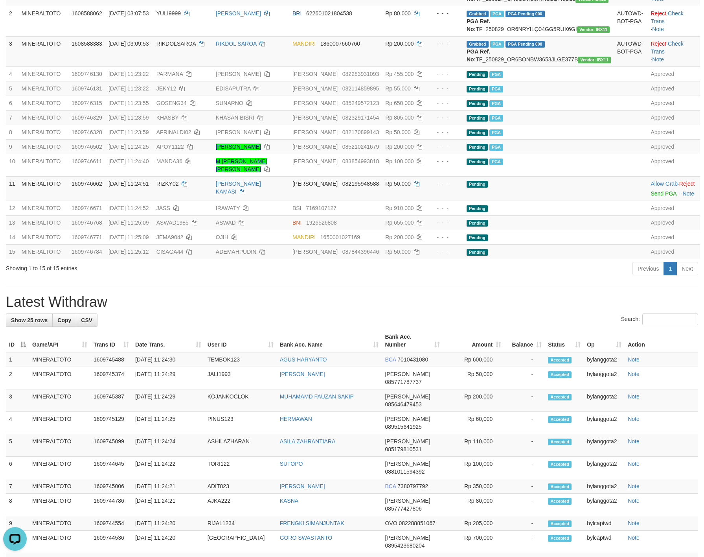
click at [353, 310] on h1 "Latest Withdraw" at bounding box center [352, 302] width 693 height 16
click at [289, 259] on td "ADEMAHPUDIN" at bounding box center [251, 251] width 77 height 15
